Goal: Check status: Check status

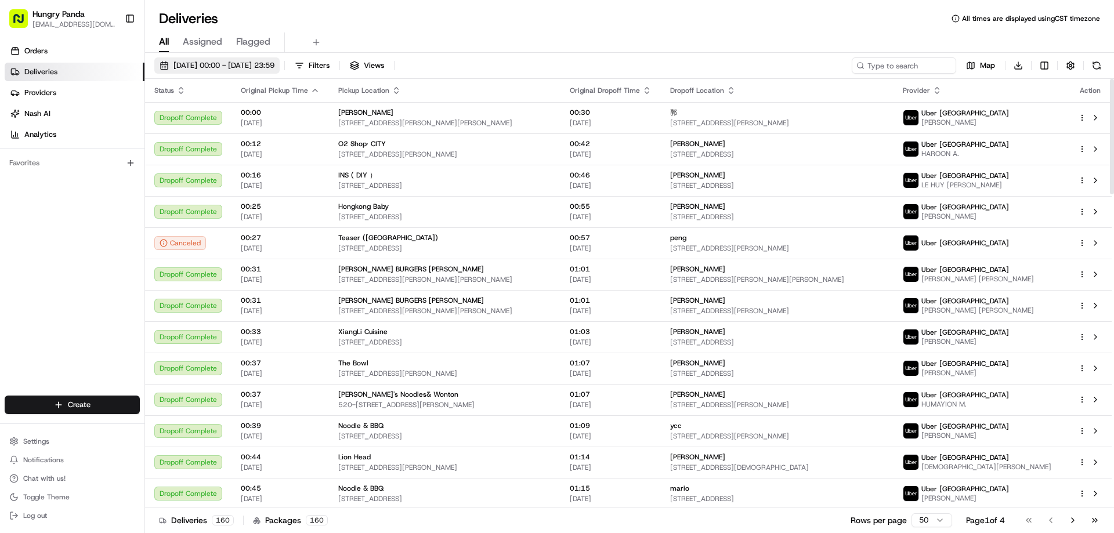
click at [232, 70] on span "[DATE] 00:00 - [DATE] 23:59" at bounding box center [224, 65] width 101 height 10
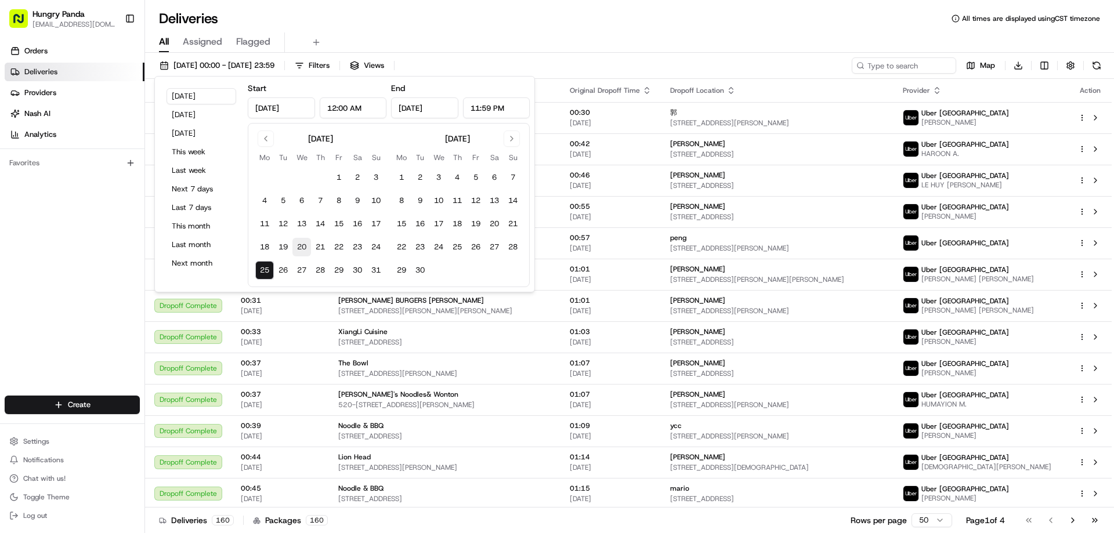
click at [300, 247] on button "20" at bounding box center [301, 247] width 19 height 19
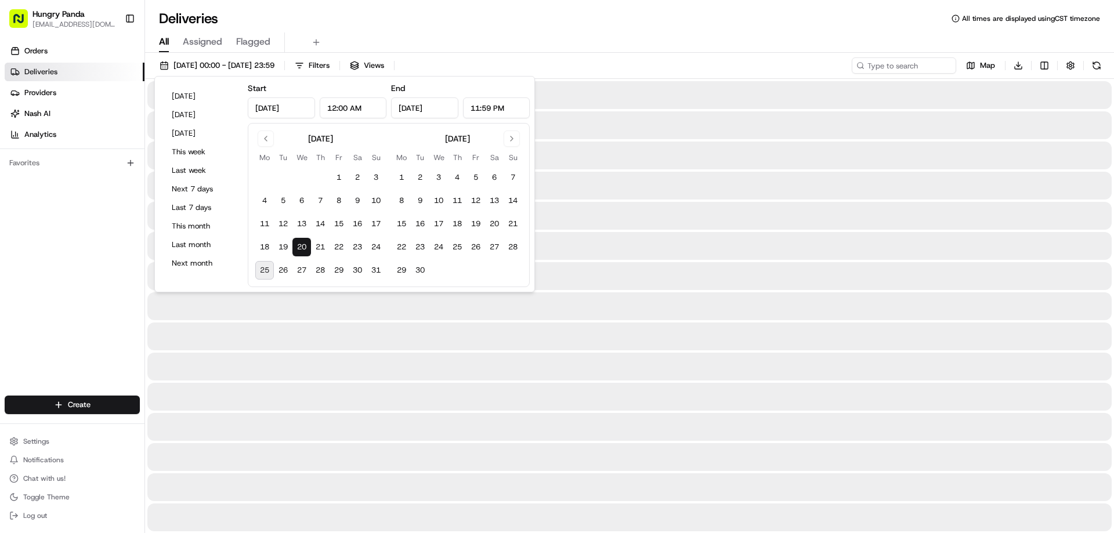
type input "Aug 20, 2025"
click at [260, 269] on button "25" at bounding box center [264, 270] width 19 height 19
type input "Aug 25, 2025"
click at [572, 45] on div "All Assigned Flagged" at bounding box center [629, 42] width 969 height 20
